Goal: Transaction & Acquisition: Complete application form

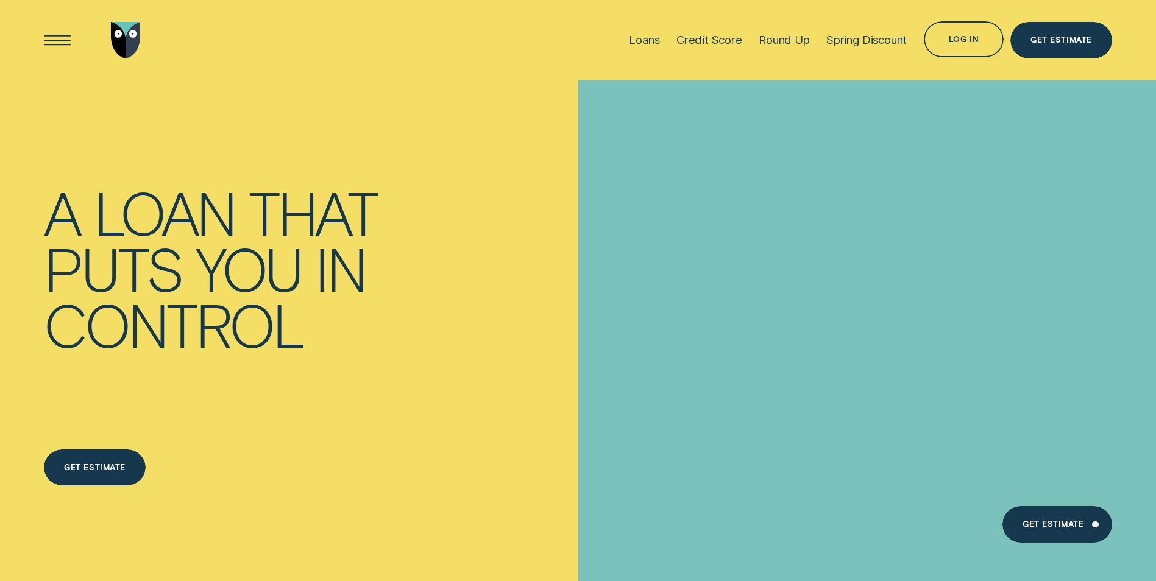
click at [959, 38] on div "Log in" at bounding box center [964, 40] width 30 height 7
click at [940, 43] on div "Log in" at bounding box center [964, 39] width 80 height 36
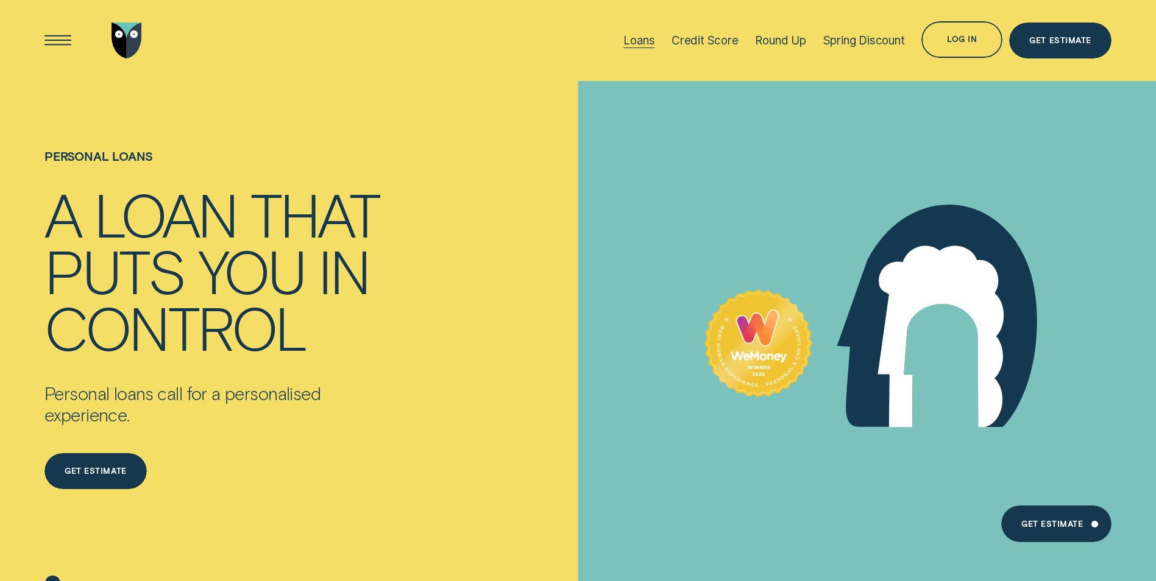
click at [641, 37] on div "Loans" at bounding box center [638, 41] width 31 height 14
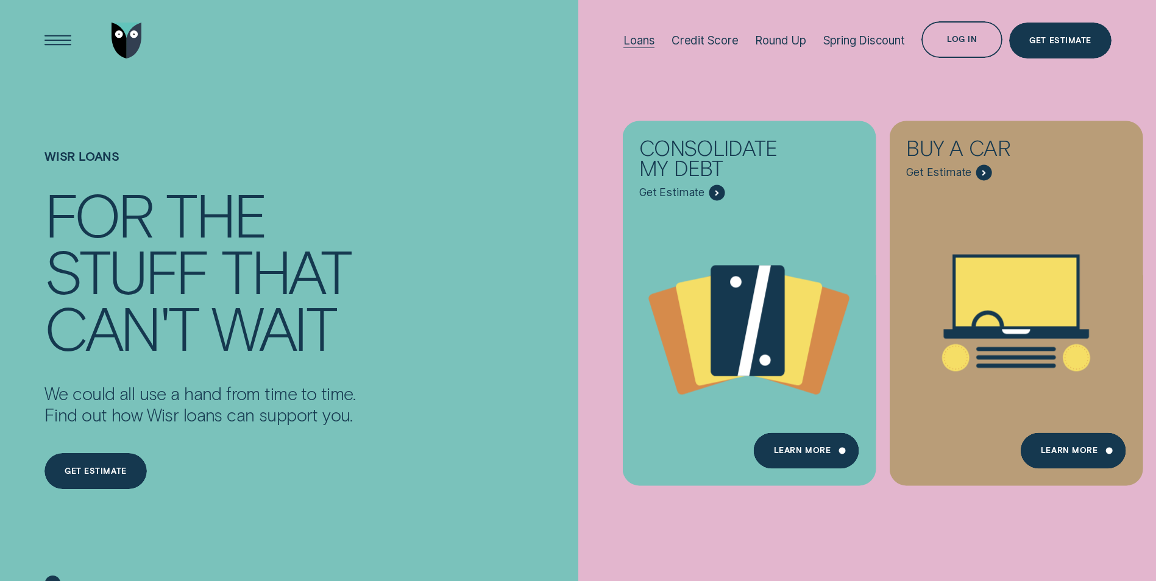
click at [645, 35] on div "Loans" at bounding box center [638, 41] width 31 height 14
click at [66, 37] on div "Open Menu" at bounding box center [57, 40] width 51 height 51
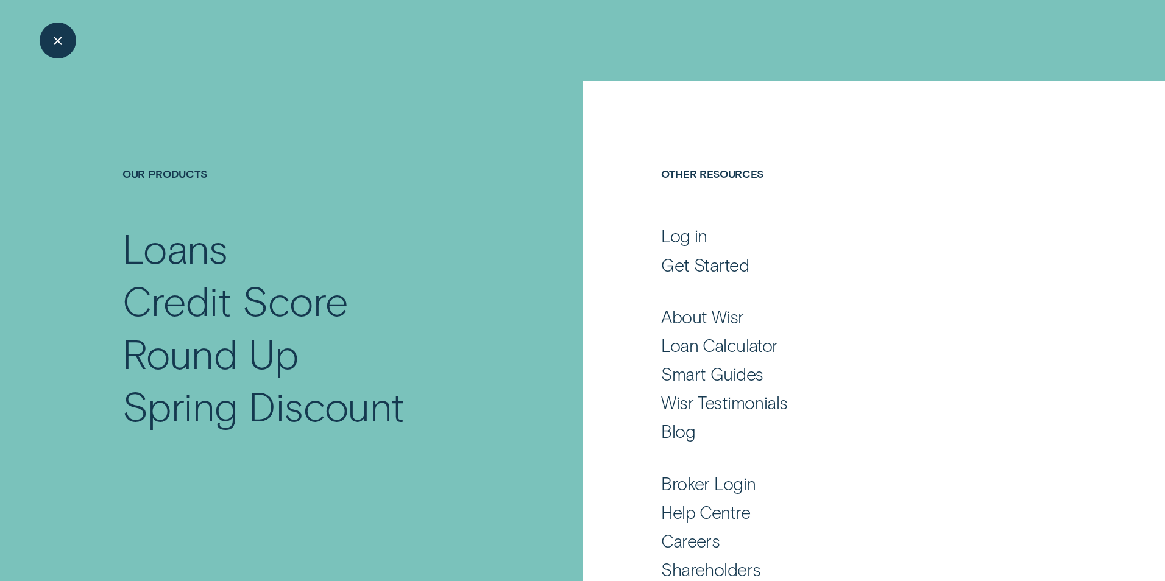
scroll to position [52, 0]
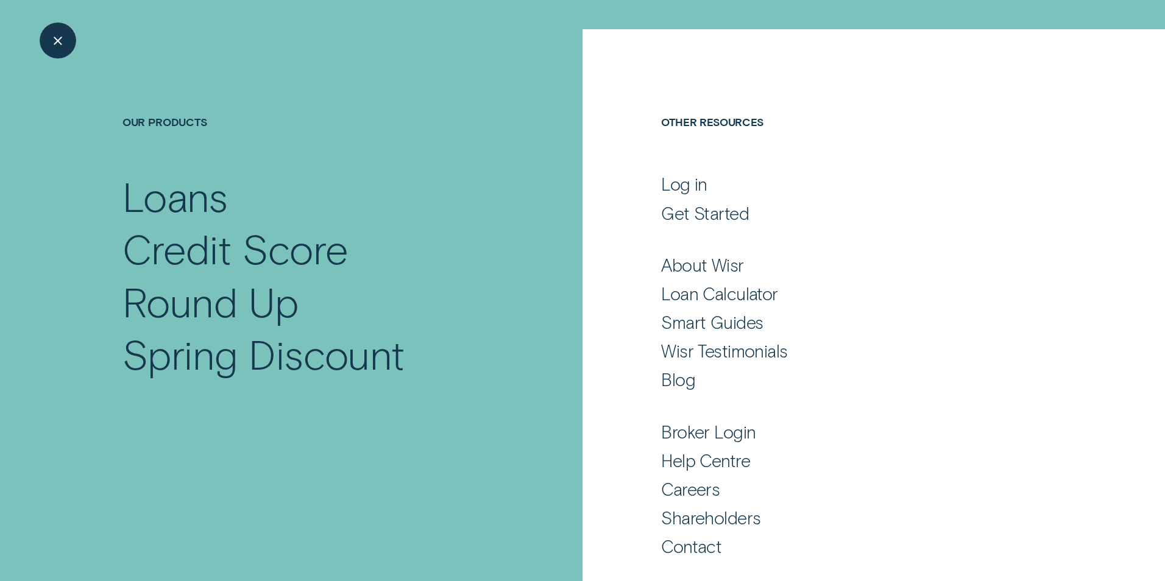
drag, startPoint x: 60, startPoint y: 46, endPoint x: 63, endPoint y: 54, distance: 8.3
click at [58, 46] on div "Close Menu" at bounding box center [57, 40] width 51 height 51
